Goal: Find specific page/section: Find specific page/section

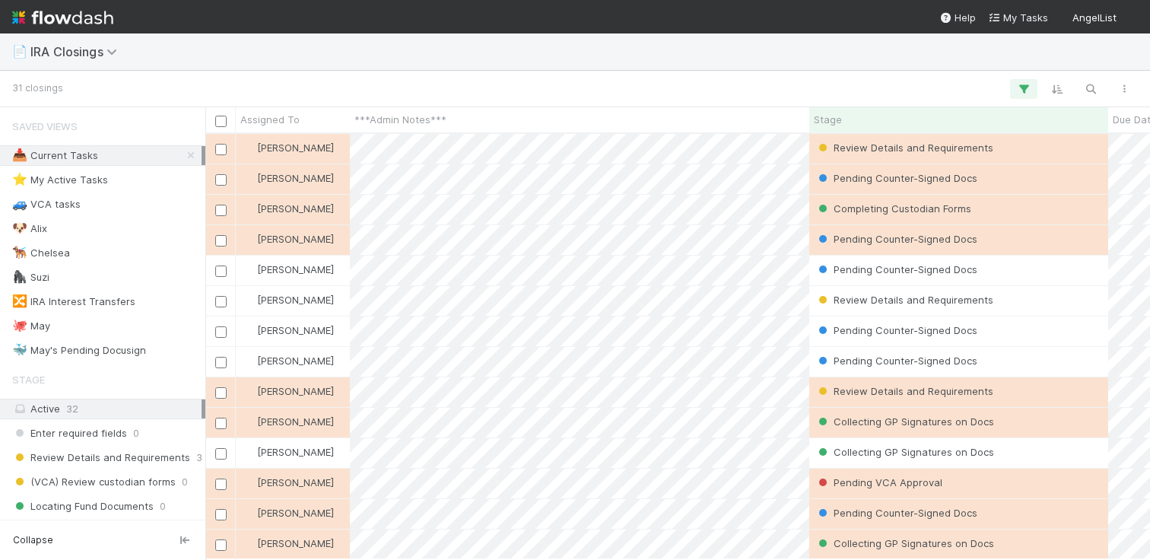
scroll to position [414, 933]
click at [1083, 89] on icon "button" at bounding box center [1090, 89] width 15 height 14
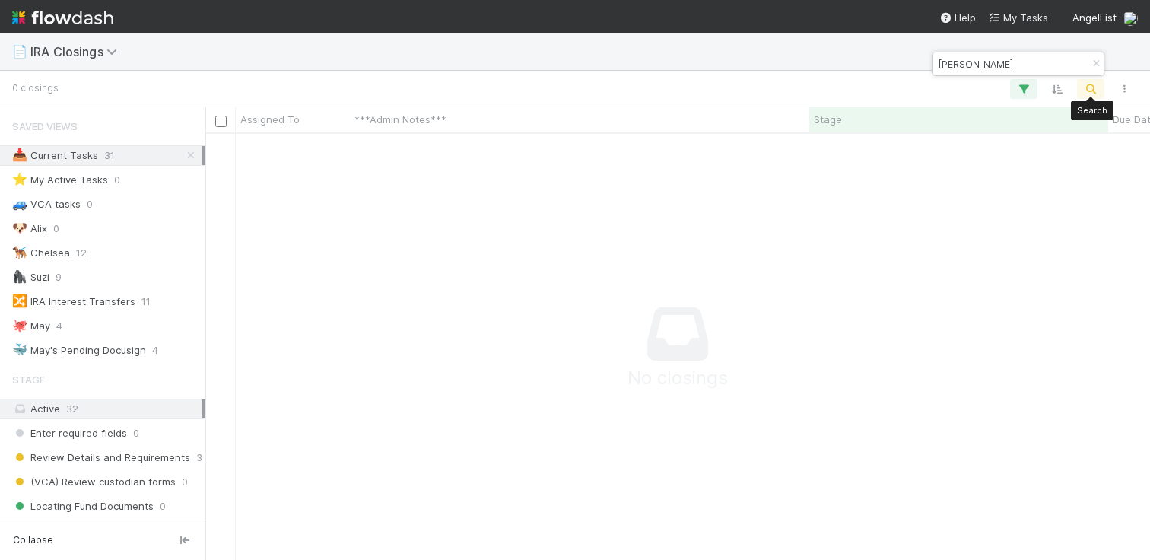
scroll to position [402, 933]
type input "g"
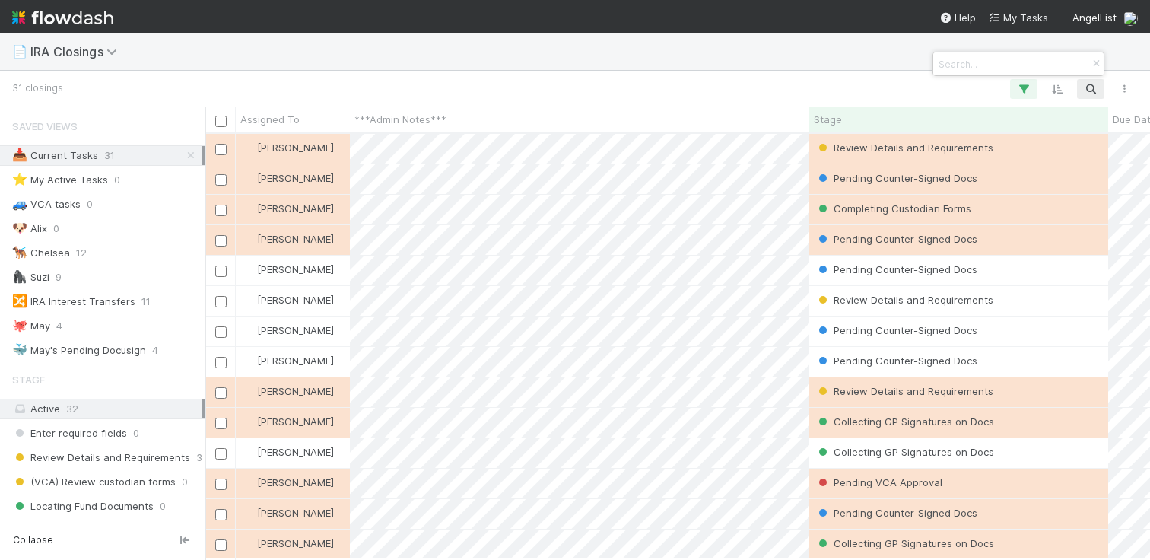
scroll to position [414, 933]
